Goal: Transaction & Acquisition: Obtain resource

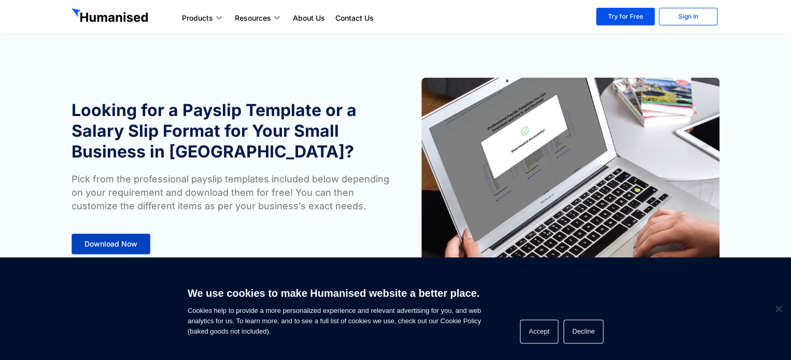
click at [109, 241] on span "Download Now" at bounding box center [111, 244] width 53 height 7
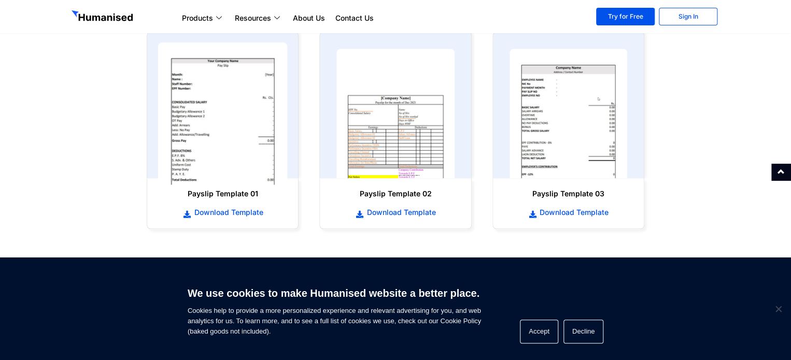
scroll to position [530, 0]
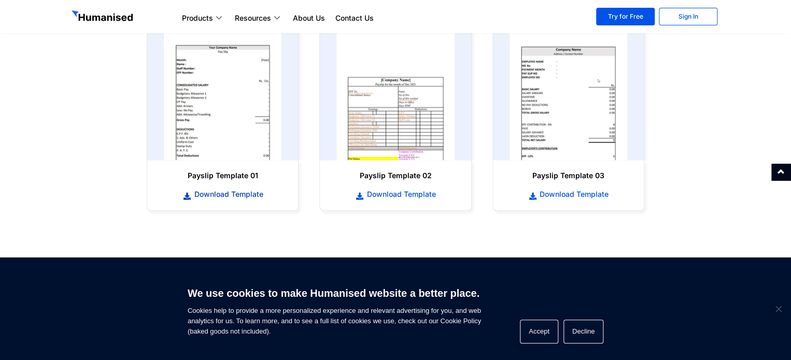
click at [239, 191] on span "Download Template" at bounding box center [227, 194] width 72 height 10
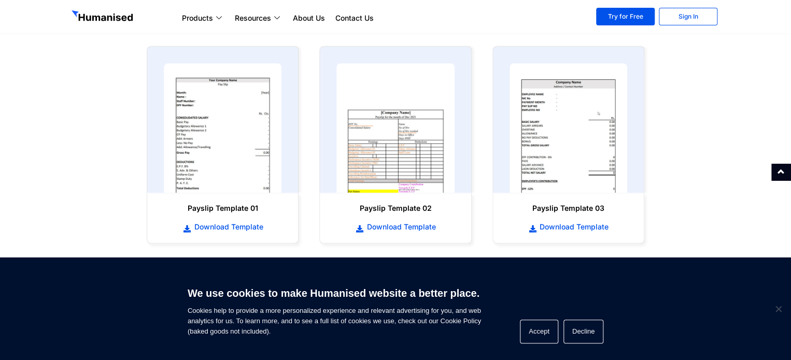
scroll to position [590, 0]
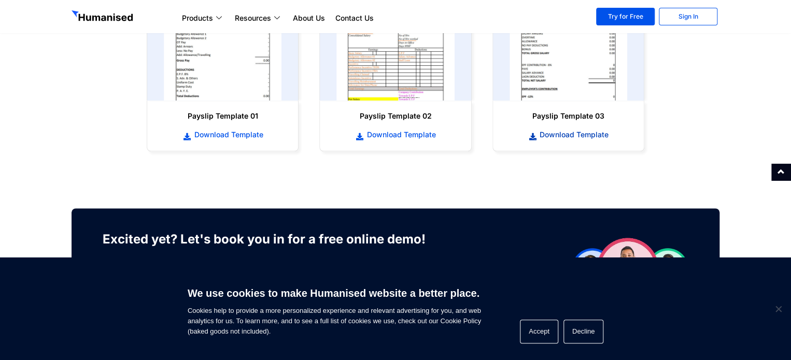
click at [557, 132] on span "Download Template" at bounding box center [573, 135] width 72 height 10
click at [558, 132] on span "Download Template" at bounding box center [573, 135] width 72 height 10
click at [586, 134] on span "Download Template" at bounding box center [573, 135] width 72 height 10
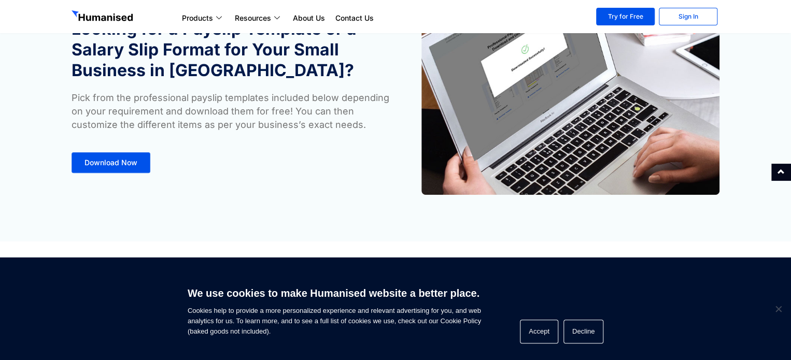
scroll to position [72, 0]
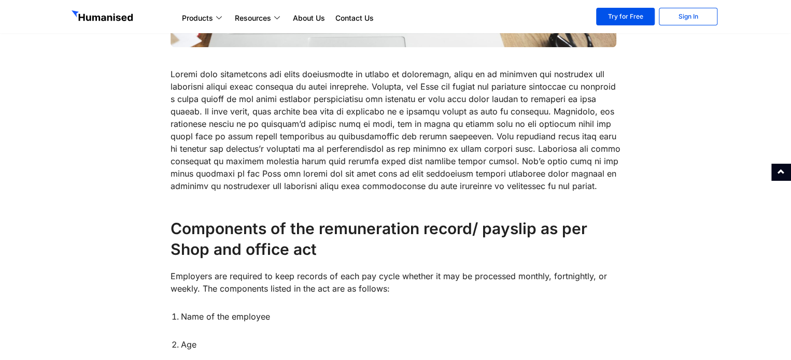
scroll to position [207, 0]
